Goal: Use online tool/utility: Utilize a website feature to perform a specific function

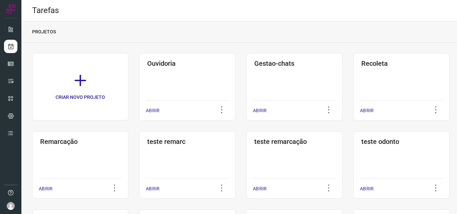
click at [139, 147] on div "Remarcação ABRIR" at bounding box center [187, 165] width 96 height 68
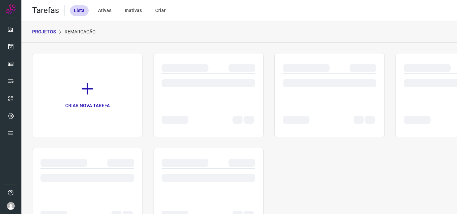
click at [320, 92] on div at bounding box center [330, 87] width 94 height 26
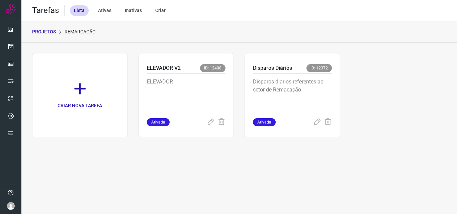
click at [320, 92] on p "Disparos diarios referentes ao setor de Remacação" at bounding box center [292, 94] width 79 height 33
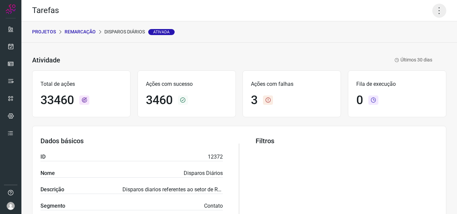
click at [436, 11] on icon at bounding box center [439, 11] width 14 height 14
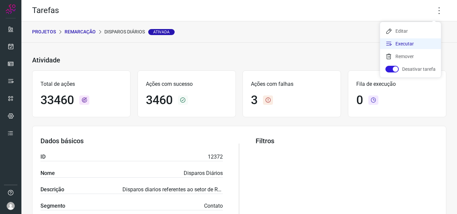
click at [417, 44] on li "Executar" at bounding box center [410, 43] width 61 height 11
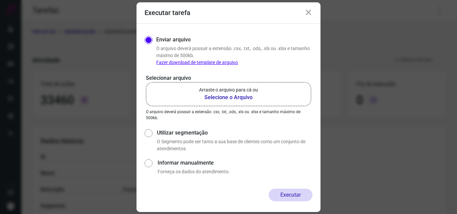
click at [227, 96] on b "Selecione o Arquivo" at bounding box center [228, 98] width 59 height 8
click at [0, 0] on input "Arraste o arquivo para cá ou Selecione o Arquivo" at bounding box center [0, 0] width 0 height 0
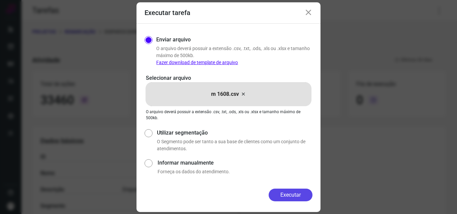
click at [280, 196] on button "Executar" at bounding box center [291, 195] width 44 height 13
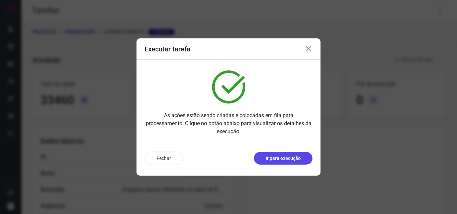
click at [285, 159] on p "Ir para execução" at bounding box center [283, 158] width 35 height 7
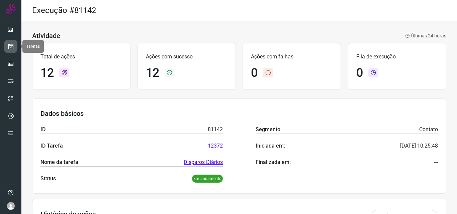
click at [12, 50] on icon at bounding box center [10, 46] width 7 height 7
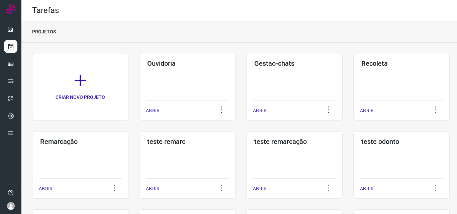
click at [139, 166] on div "Remarcação ABRIR" at bounding box center [187, 165] width 96 height 68
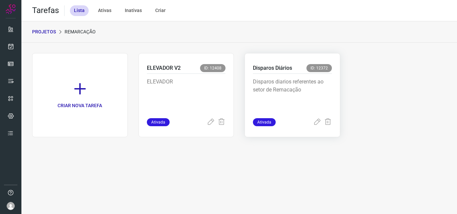
click at [316, 100] on p "Disparos diarios referentes ao setor de Remacação" at bounding box center [292, 94] width 79 height 33
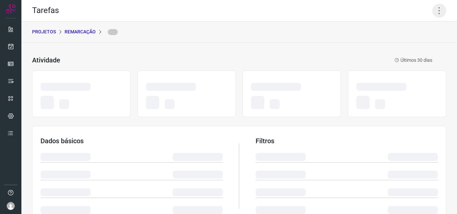
click at [436, 7] on icon at bounding box center [439, 11] width 14 height 14
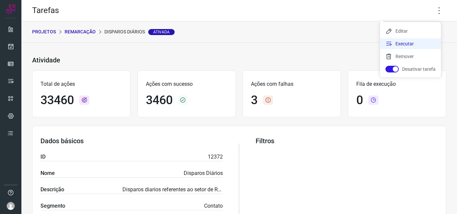
click at [418, 42] on li "Executar" at bounding box center [410, 43] width 61 height 11
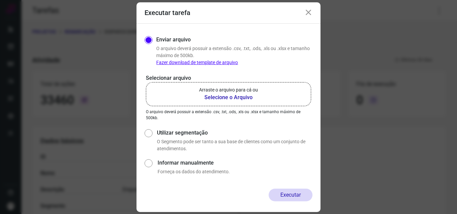
click at [239, 96] on b "Selecione o Arquivo" at bounding box center [228, 98] width 59 height 8
click at [0, 0] on input "Arraste o arquivo para cá ou Selecione o Arquivo" at bounding box center [0, 0] width 0 height 0
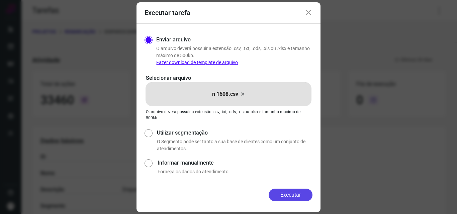
click at [279, 193] on button "Executar" at bounding box center [291, 195] width 44 height 13
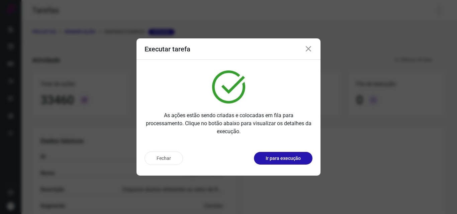
click at [288, 162] on button "Ir para execução" at bounding box center [283, 158] width 59 height 13
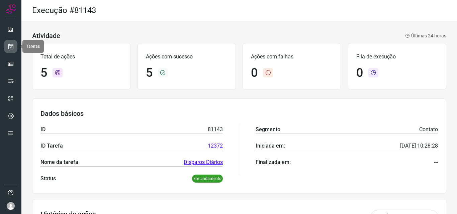
click at [9, 45] on icon at bounding box center [10, 46] width 7 height 7
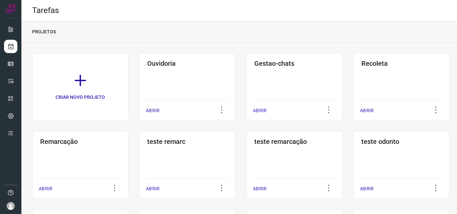
click at [139, 154] on div "Remarcação ABRIR" at bounding box center [187, 165] width 96 height 68
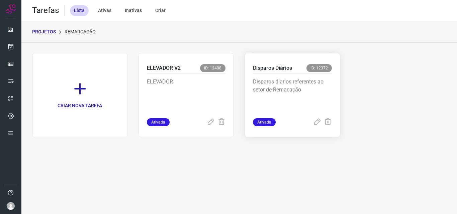
click at [310, 79] on p "Disparos diarios referentes ao setor de Remacação" at bounding box center [292, 94] width 79 height 33
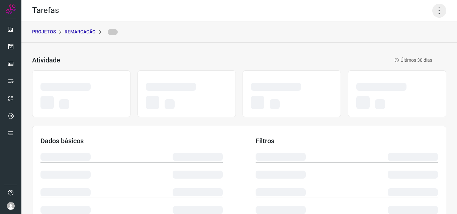
click at [432, 6] on icon at bounding box center [439, 11] width 14 height 14
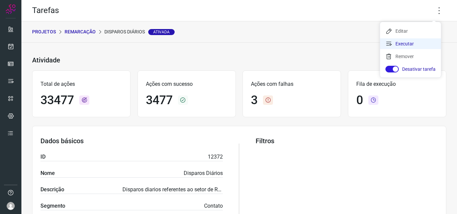
click at [417, 40] on li "Executar" at bounding box center [410, 43] width 61 height 11
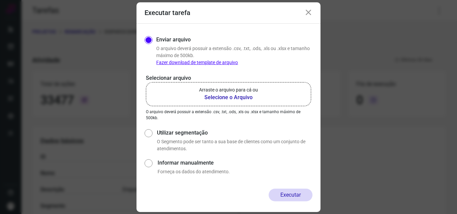
click at [233, 100] on b "Selecione o Arquivo" at bounding box center [228, 98] width 59 height 8
click at [0, 0] on input "Arraste o arquivo para cá ou Selecione o Arquivo" at bounding box center [0, 0] width 0 height 0
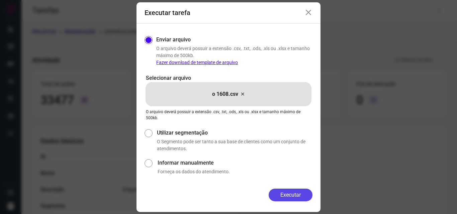
click at [284, 193] on button "Executar" at bounding box center [291, 195] width 44 height 13
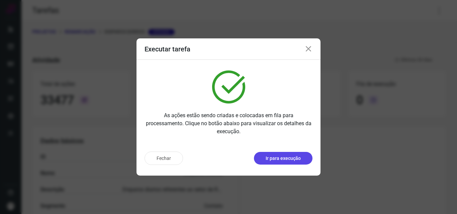
click at [291, 162] on p "Ir para execução" at bounding box center [283, 158] width 35 height 7
